Goal: Transaction & Acquisition: Purchase product/service

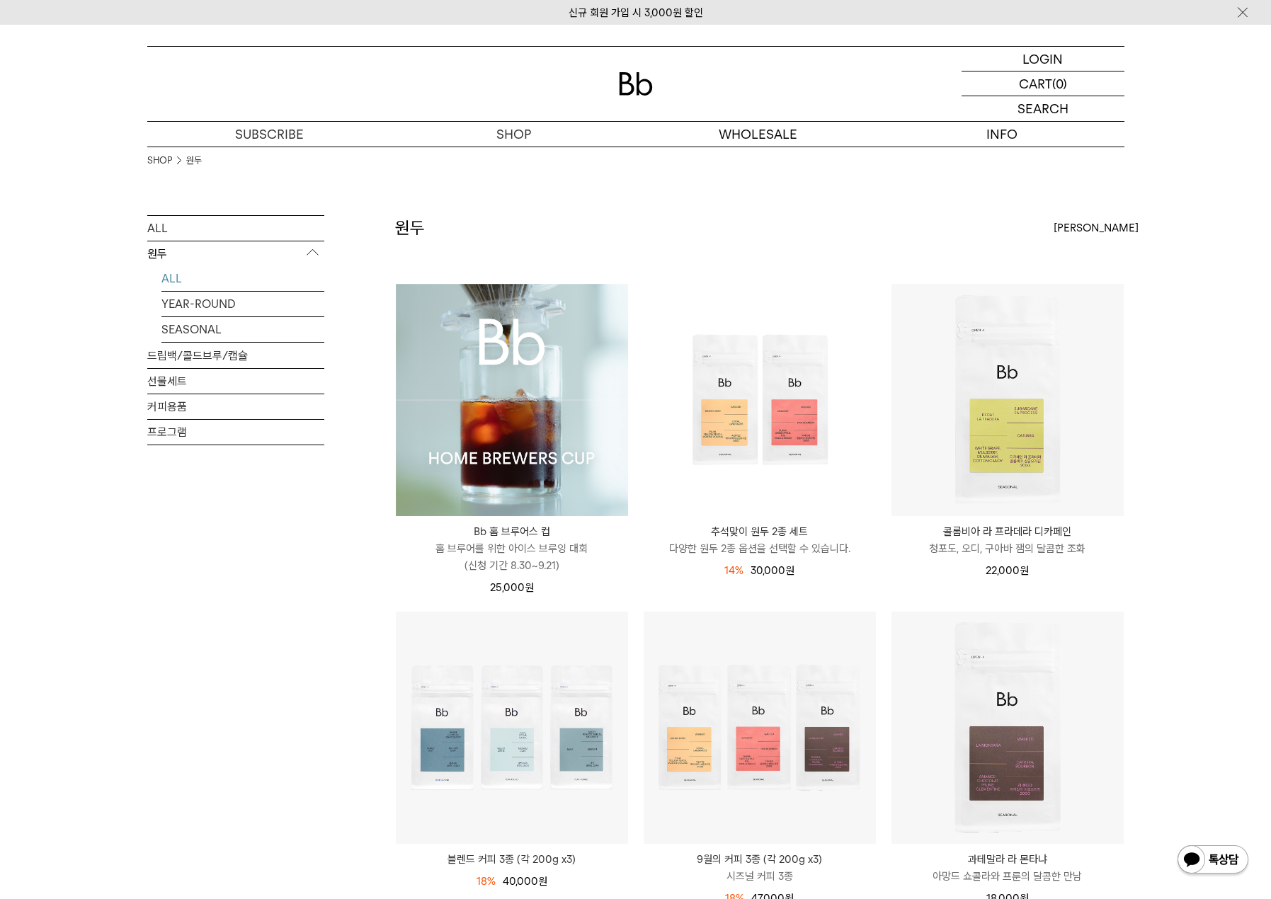
click at [569, 382] on img at bounding box center [512, 400] width 232 height 232
click at [181, 355] on link "드립백/콜드브루/캡슐" at bounding box center [235, 355] width 177 height 25
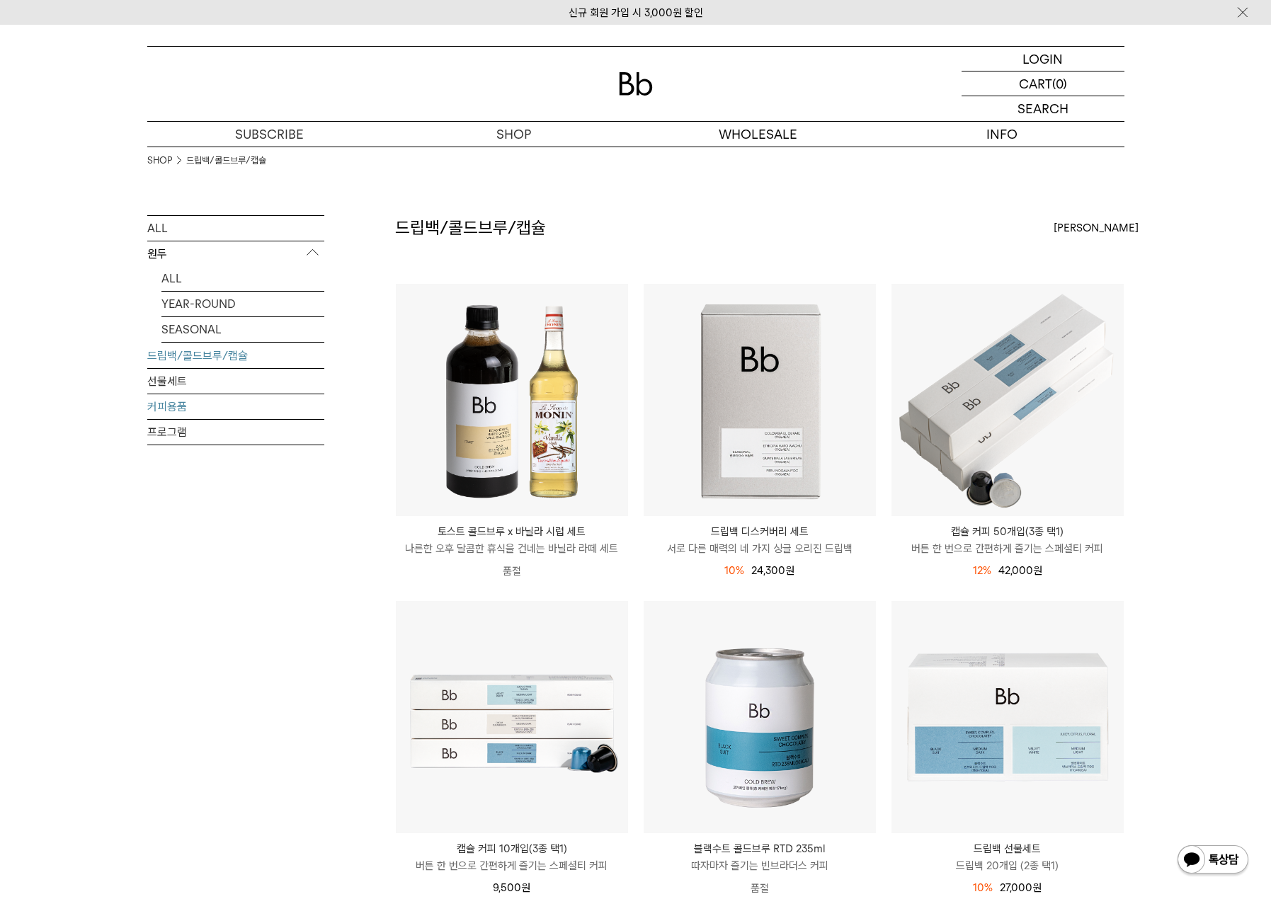
click at [178, 406] on link "커피용품" at bounding box center [235, 406] width 177 height 25
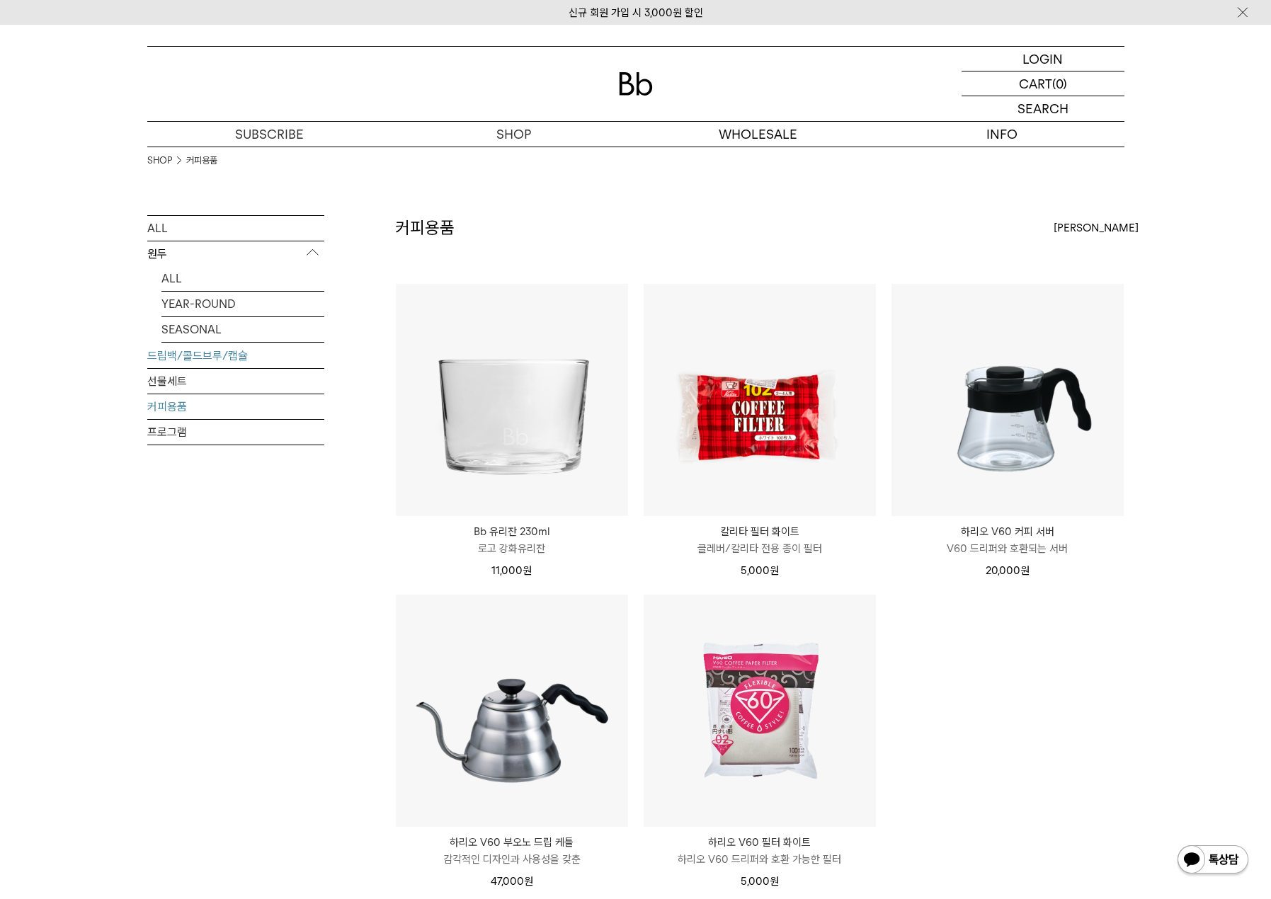
click at [173, 352] on link "드립백/콜드브루/캡슐" at bounding box center [235, 355] width 177 height 25
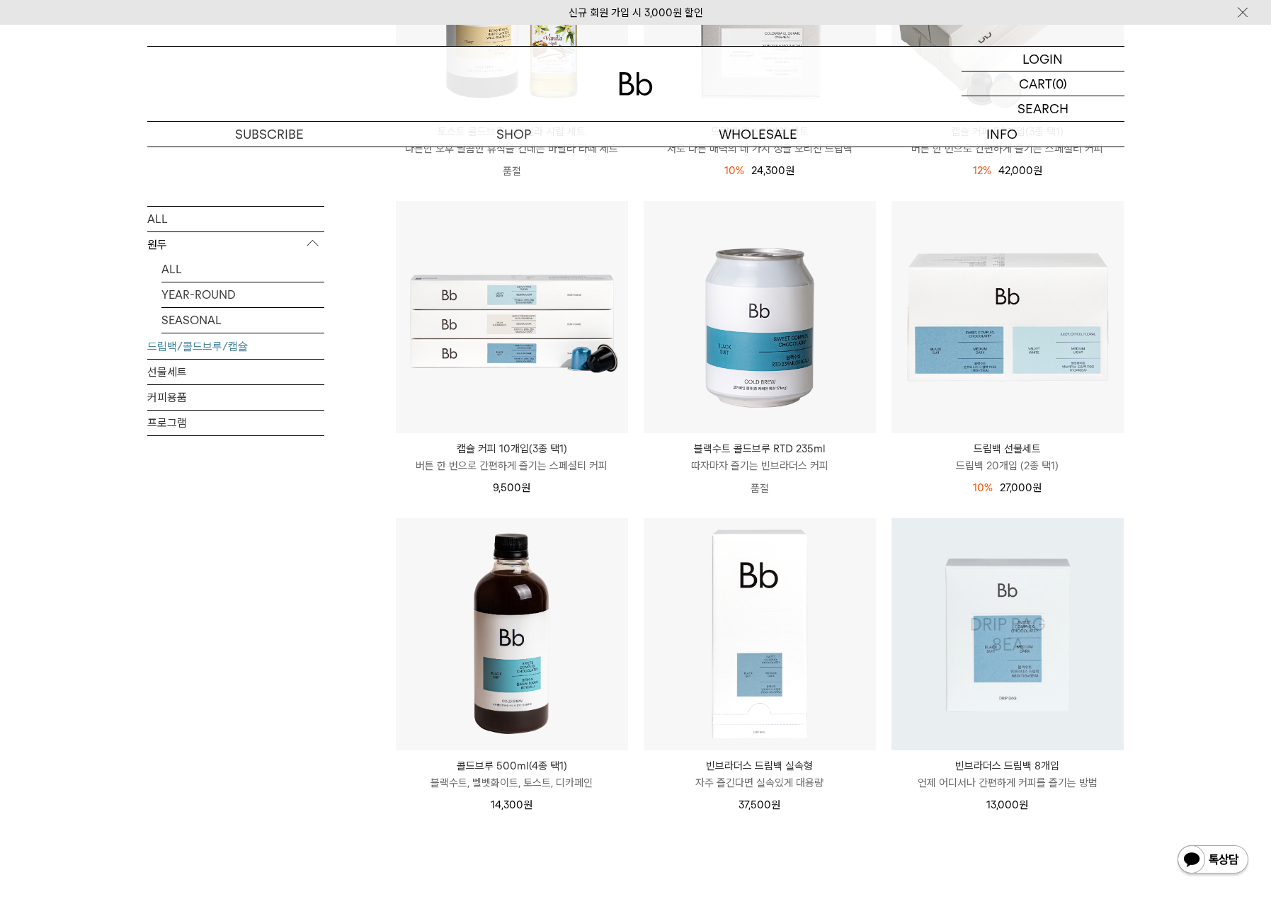
scroll to position [387, 0]
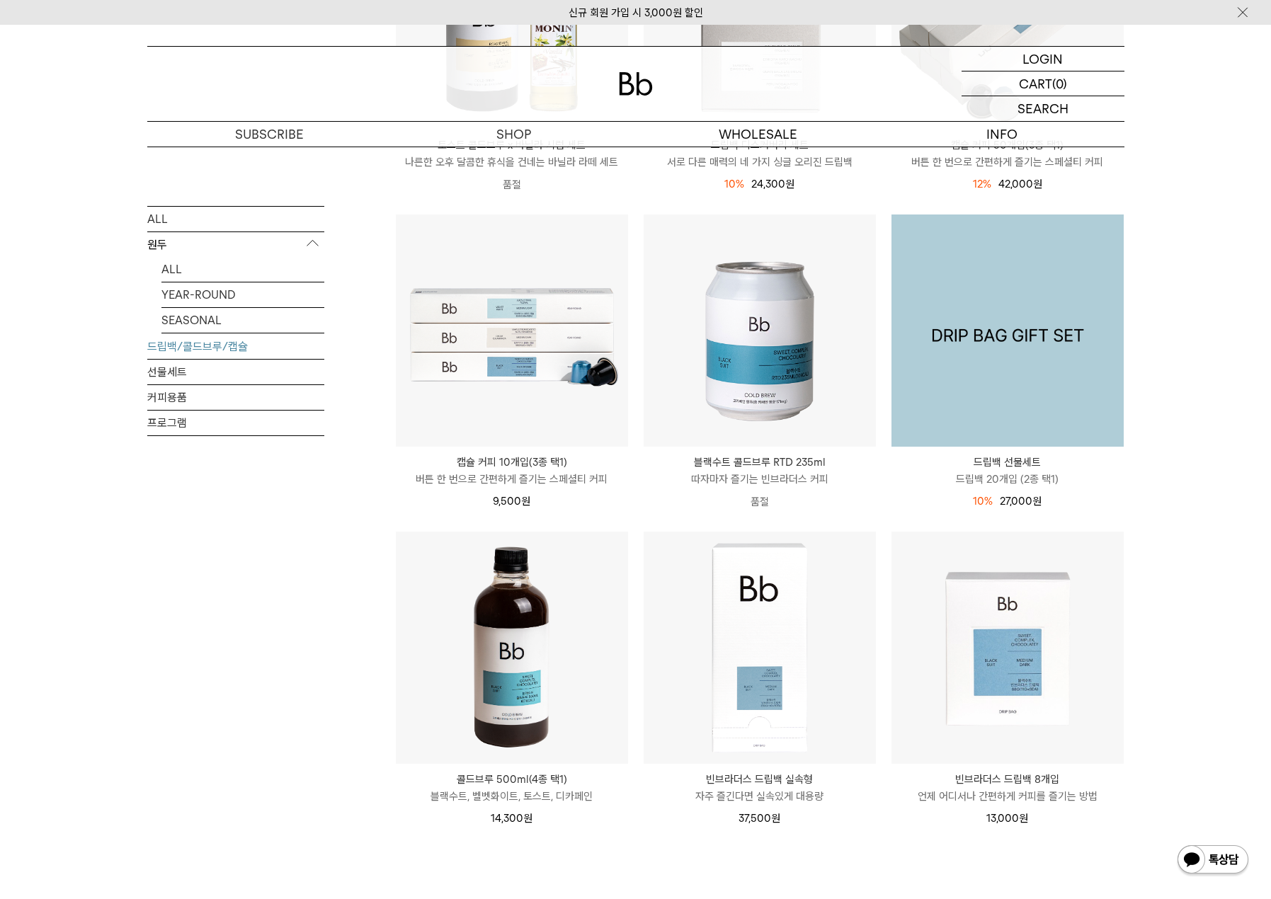
click at [1046, 311] on img at bounding box center [1007, 331] width 232 height 232
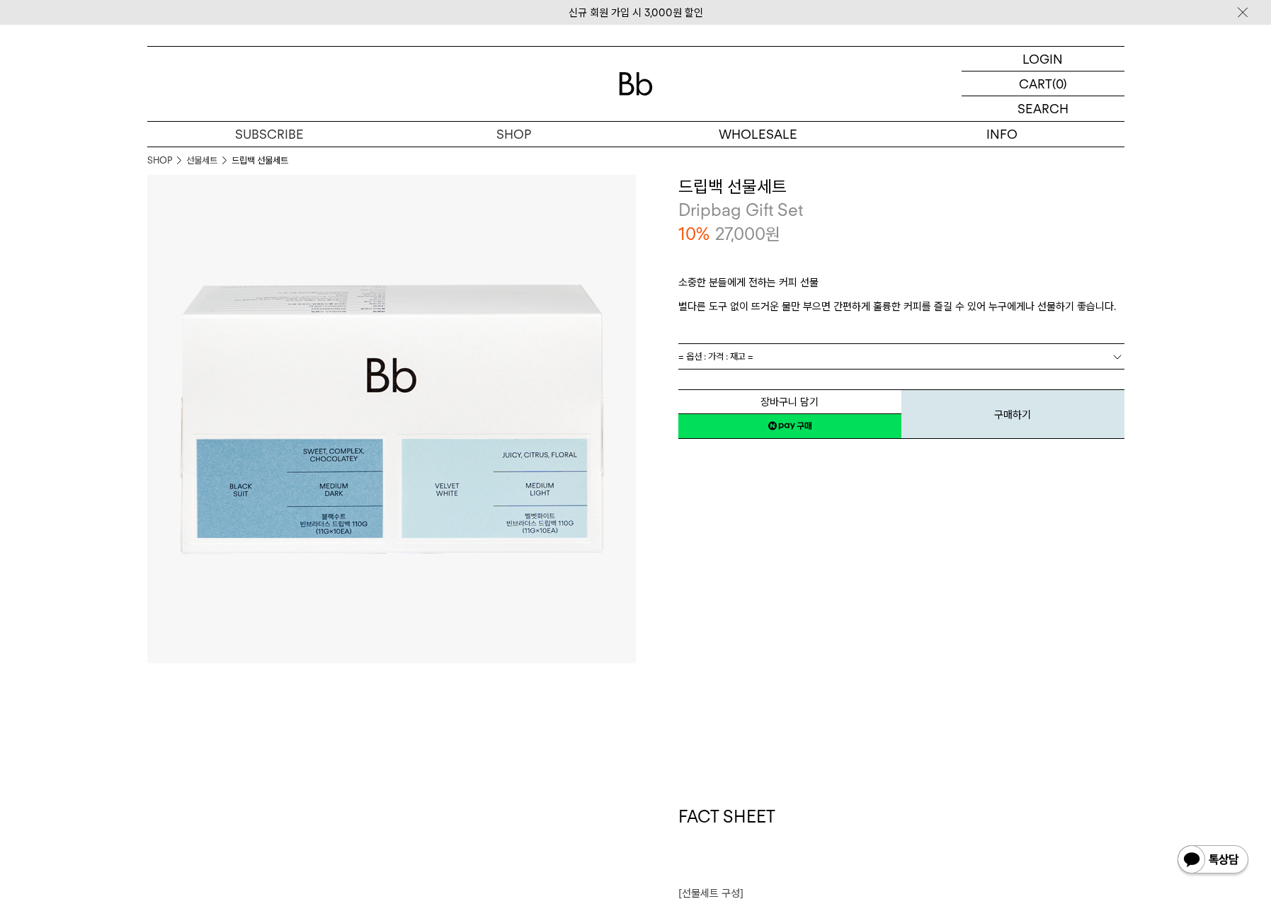
click at [900, 353] on link "= 옵션 : 가격 : 재고 =" at bounding box center [901, 356] width 446 height 25
